Goal: Information Seeking & Learning: Learn about a topic

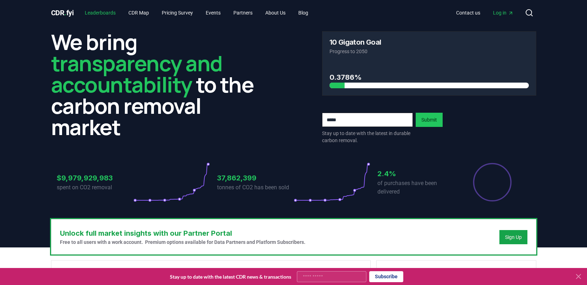
click at [99, 12] on link "Leaderboards" at bounding box center [100, 12] width 42 height 13
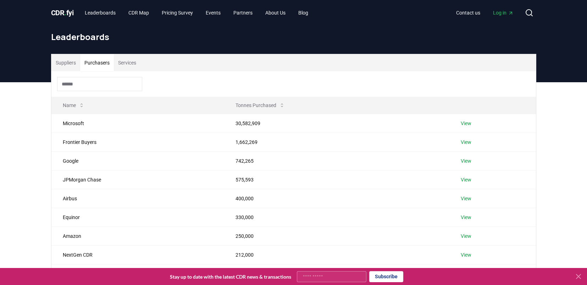
click at [97, 62] on button "Purchasers" at bounding box center [97, 62] width 34 height 17
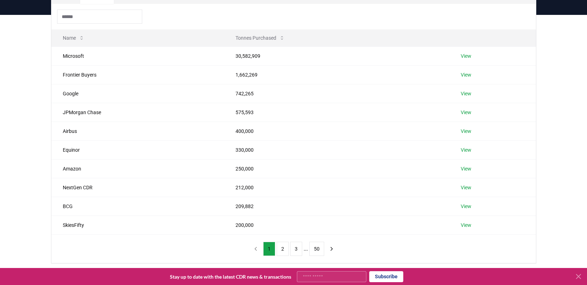
scroll to position [68, 0]
click at [280, 249] on button "2" at bounding box center [283, 248] width 12 height 14
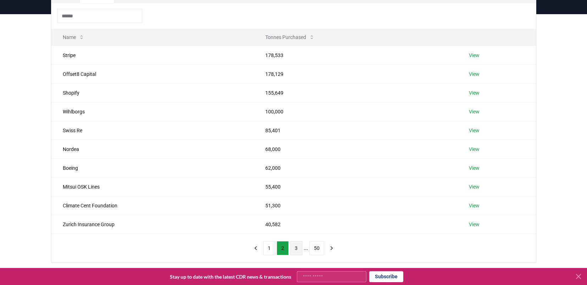
click at [295, 247] on button "3" at bounding box center [296, 248] width 12 height 14
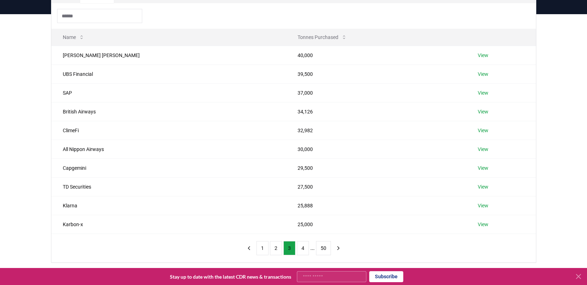
click at [24, 41] on div "Suppliers Purchasers Services Name Tonnes Purchased Morgan Stanley 40,000 View …" at bounding box center [293, 152] width 587 height 277
click at [305, 246] on button "4" at bounding box center [303, 248] width 12 height 14
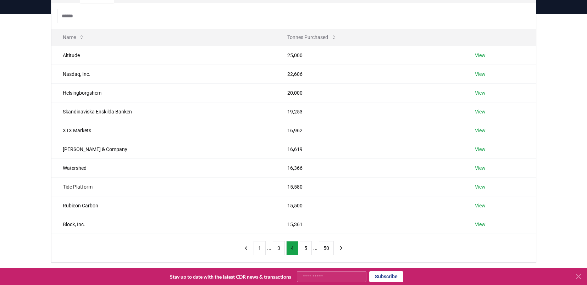
scroll to position [70, 0]
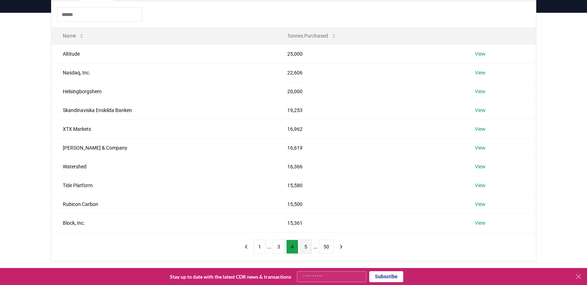
click at [307, 250] on button "5" at bounding box center [306, 247] width 12 height 14
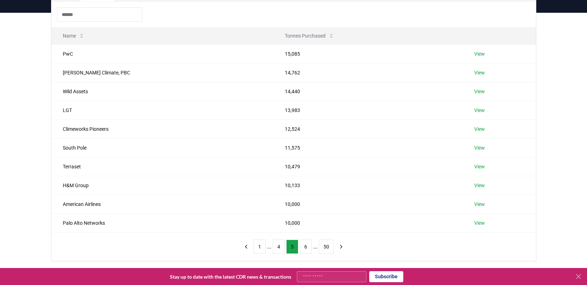
click at [33, 49] on div "Suppliers Purchasers Services Name Tonnes Purchased PwC 15,085 View Wren Climat…" at bounding box center [293, 151] width 587 height 277
click at [305, 247] on button "6" at bounding box center [306, 247] width 12 height 14
click at [306, 247] on button "7" at bounding box center [306, 247] width 12 height 14
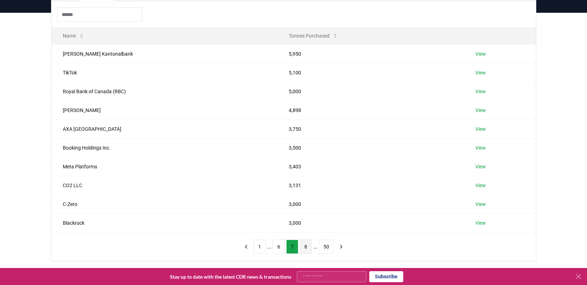
click at [308, 248] on button "8" at bounding box center [306, 247] width 12 height 14
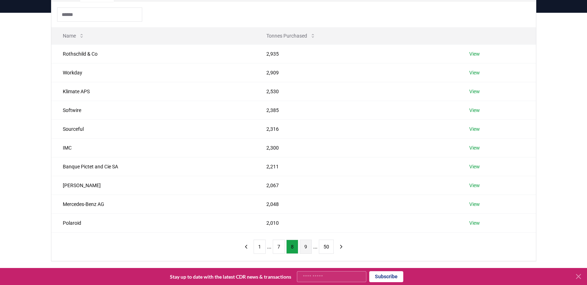
click at [305, 244] on button "9" at bounding box center [306, 247] width 12 height 14
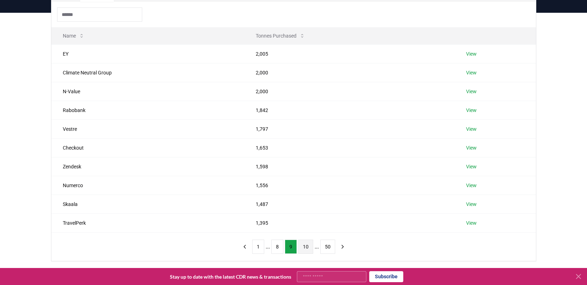
click at [307, 246] on button "10" at bounding box center [305, 247] width 15 height 14
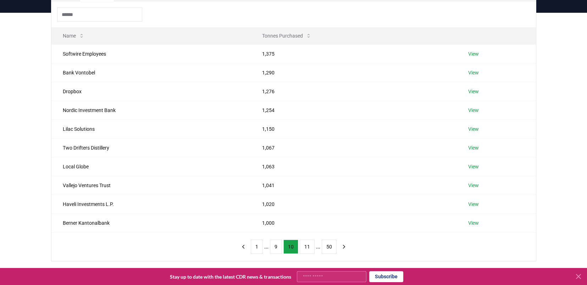
scroll to position [71, 0]
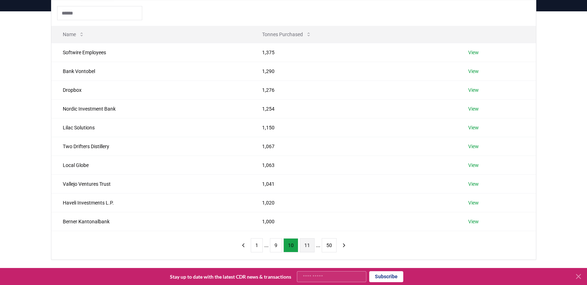
click at [309, 245] on button "11" at bounding box center [307, 245] width 15 height 14
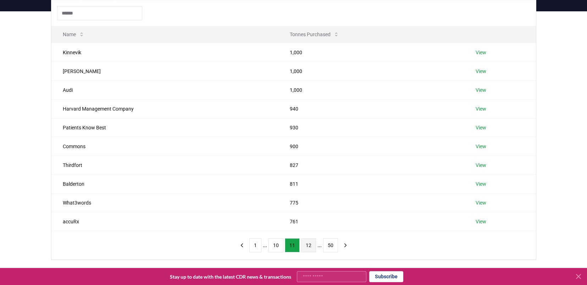
click at [305, 246] on button "12" at bounding box center [308, 245] width 15 height 14
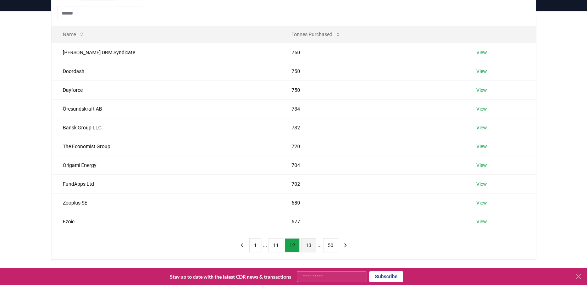
click at [307, 247] on button "13" at bounding box center [308, 245] width 15 height 14
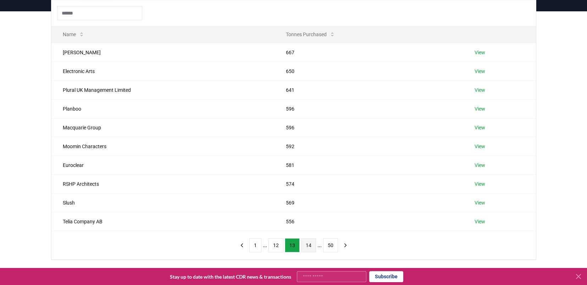
click at [308, 245] on button "14" at bounding box center [308, 245] width 15 height 14
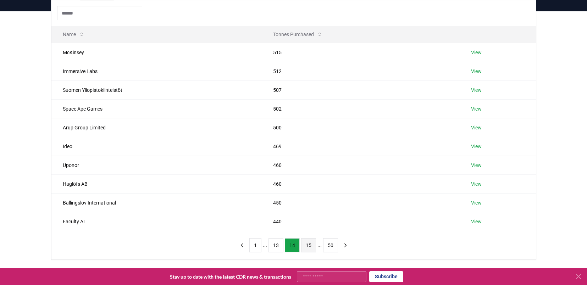
click at [307, 245] on button "15" at bounding box center [308, 245] width 15 height 14
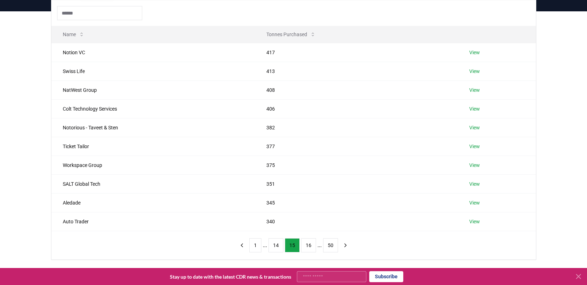
click at [253, 246] on button "1" at bounding box center [255, 245] width 12 height 14
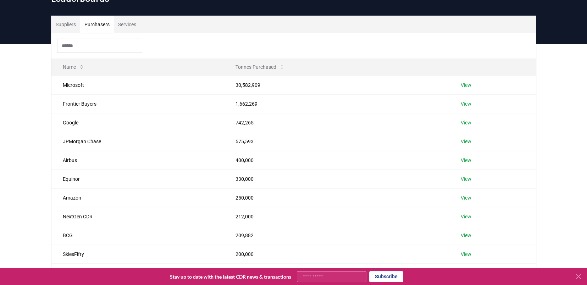
scroll to position [73, 0]
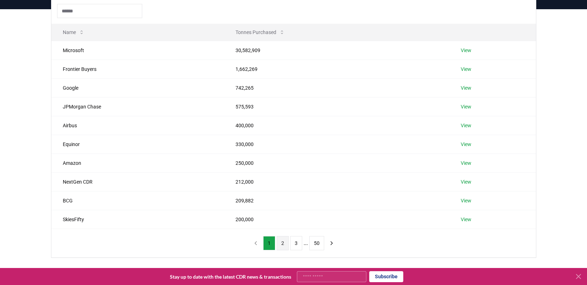
click at [279, 241] on button "2" at bounding box center [283, 243] width 12 height 14
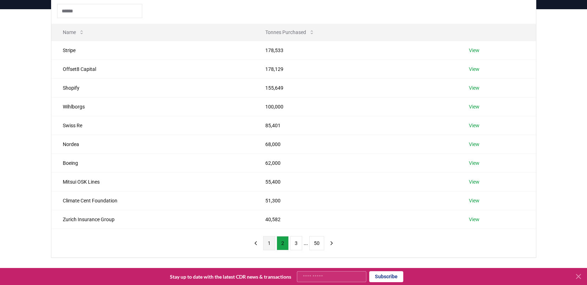
click at [273, 244] on button "1" at bounding box center [269, 243] width 12 height 14
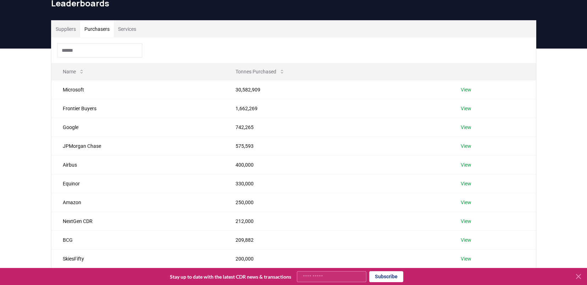
scroll to position [0, 0]
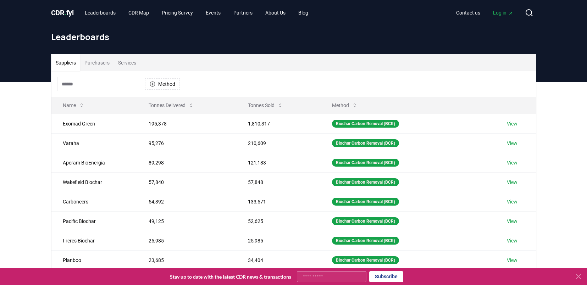
click at [72, 64] on button "Suppliers" at bounding box center [65, 62] width 29 height 17
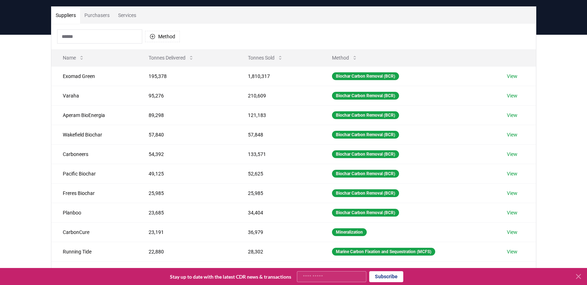
scroll to position [52, 0]
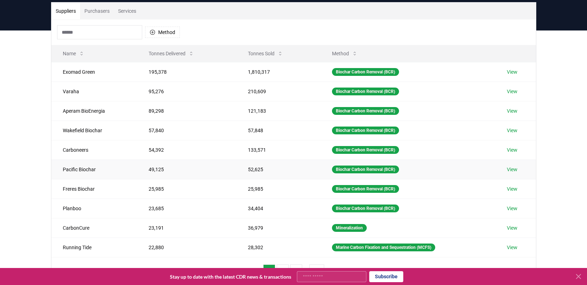
click at [516, 169] on link "View" at bounding box center [512, 169] width 11 height 7
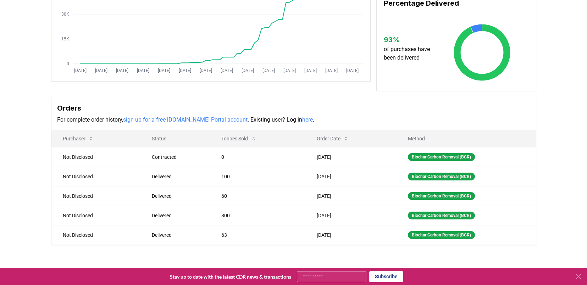
scroll to position [117, 0]
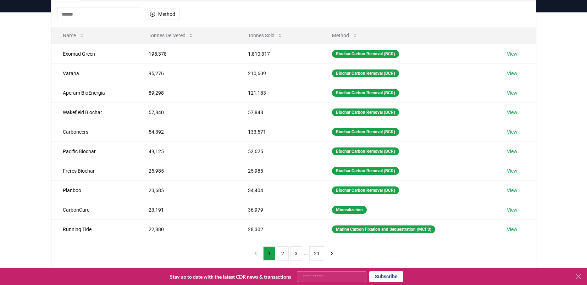
scroll to position [72, 0]
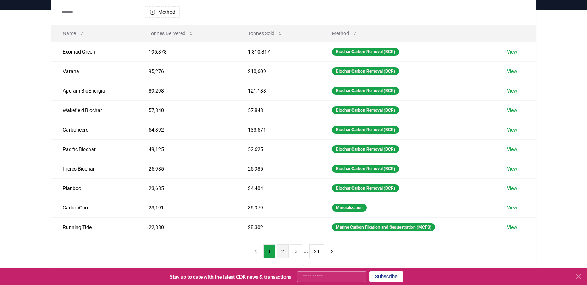
click at [283, 254] on button "2" at bounding box center [283, 252] width 12 height 14
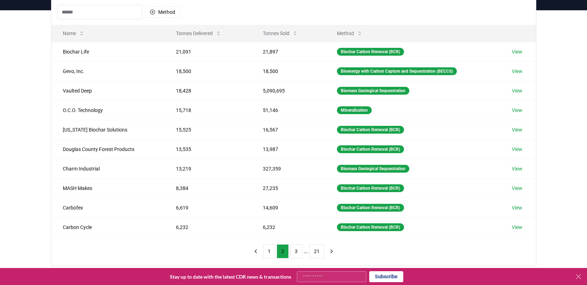
click at [27, 33] on div "Suppliers Purchasers Services Method Name Tonnes Delivered Tonnes Sold Method B…" at bounding box center [293, 152] width 587 height 284
click at [295, 252] on button "3" at bounding box center [296, 252] width 12 height 14
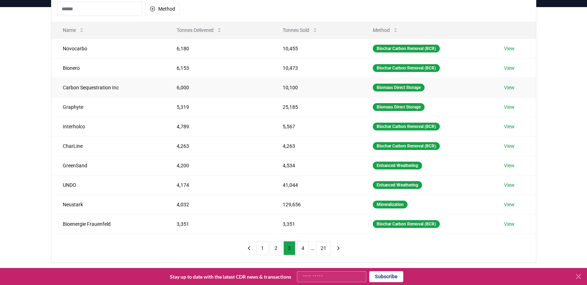
scroll to position [78, 0]
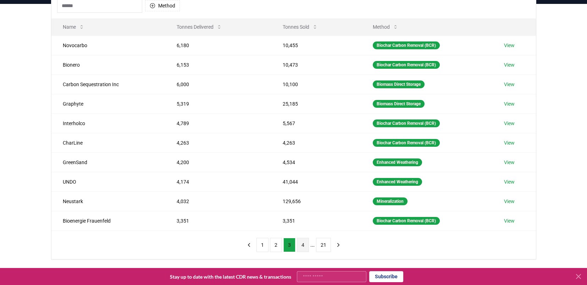
click at [304, 246] on button "4" at bounding box center [303, 245] width 12 height 14
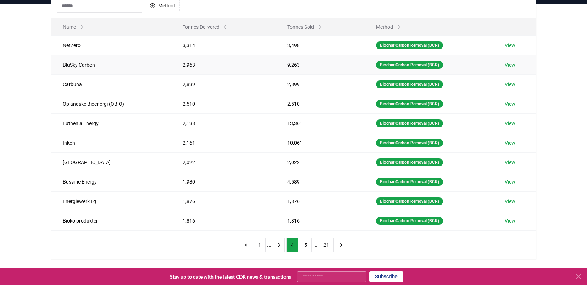
click at [515, 65] on link "View" at bounding box center [510, 64] width 11 height 7
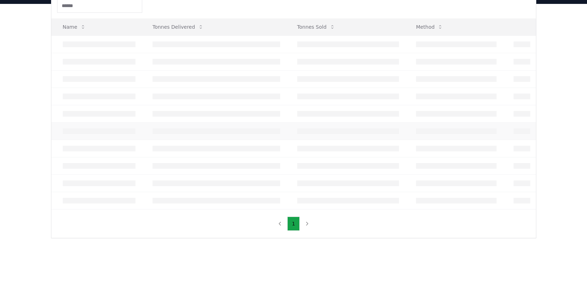
scroll to position [78, 0]
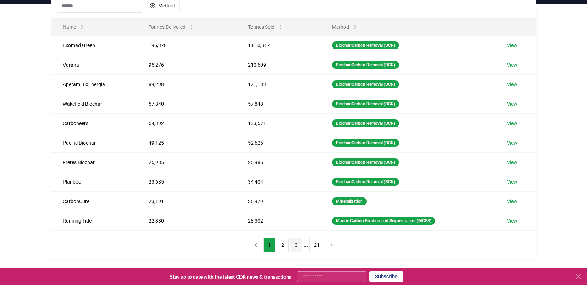
click at [298, 245] on button "3" at bounding box center [296, 245] width 12 height 14
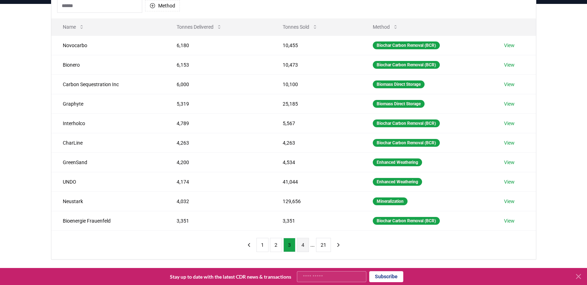
click at [302, 244] on button "4" at bounding box center [303, 245] width 12 height 14
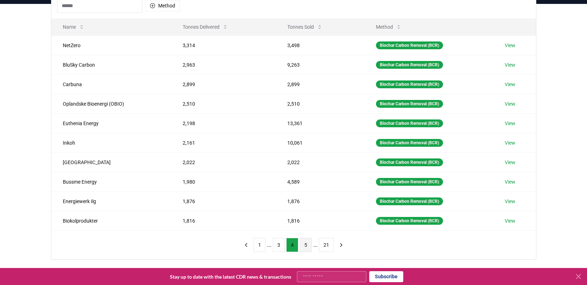
click at [310, 249] on button "5" at bounding box center [306, 245] width 12 height 14
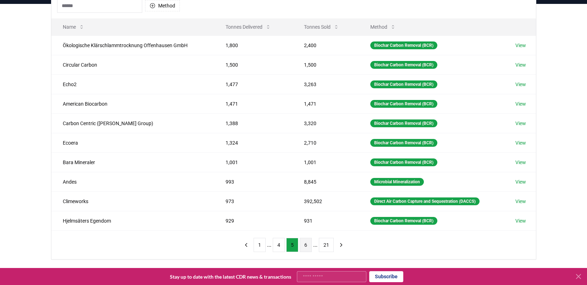
click at [306, 245] on button "6" at bounding box center [306, 245] width 12 height 14
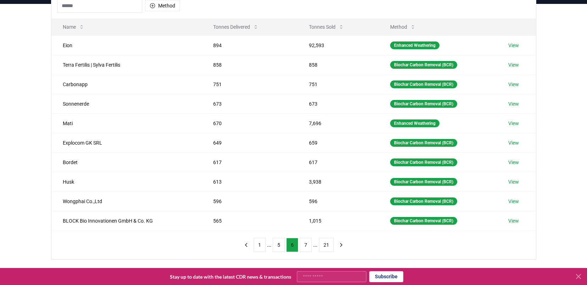
scroll to position [80, 0]
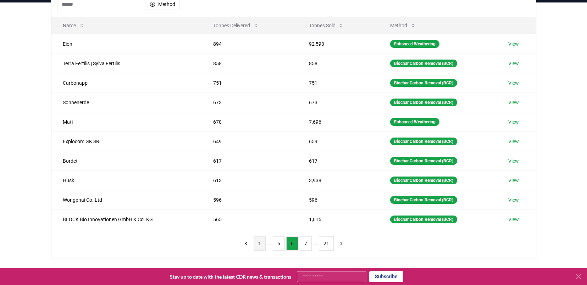
click at [256, 243] on button "1" at bounding box center [260, 244] width 12 height 14
